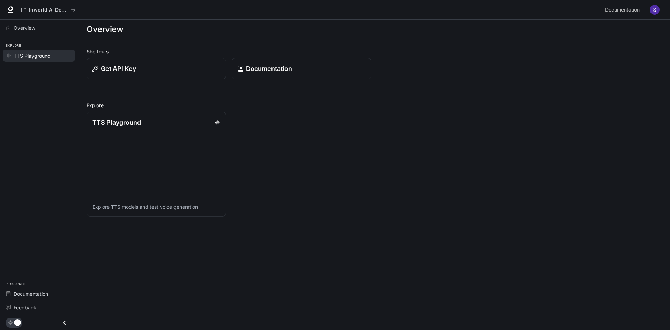
click at [39, 58] on span "TTS Playground" at bounding box center [32, 55] width 37 height 7
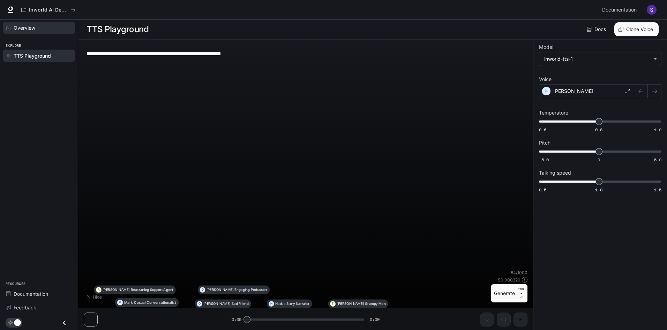
click at [37, 31] on div "Overview" at bounding box center [43, 27] width 58 height 7
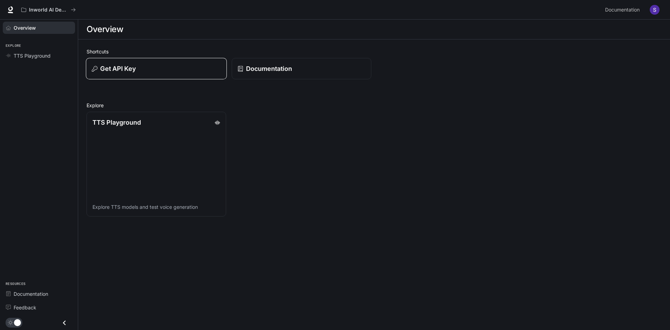
click at [148, 67] on div "Get API Key" at bounding box center [156, 68] width 129 height 9
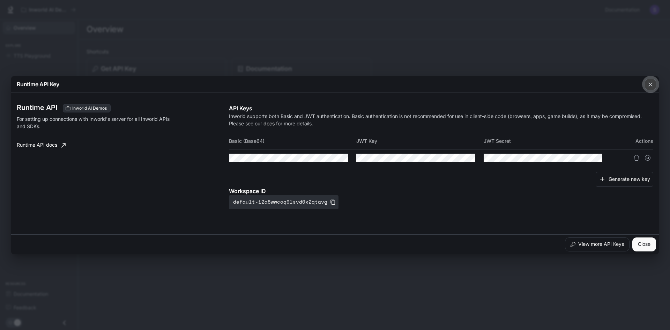
click at [642, 85] on button "button" at bounding box center [650, 84] width 17 height 17
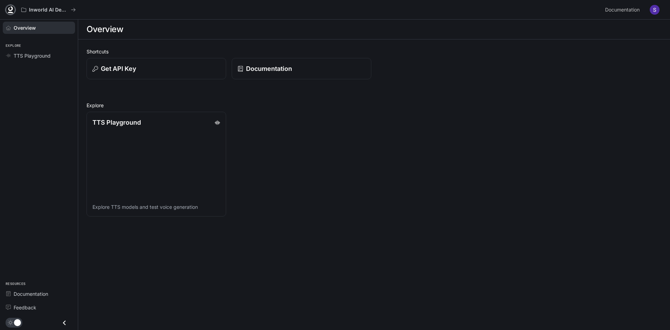
click at [10, 10] on icon at bounding box center [10, 8] width 5 height 5
click at [301, 72] on div "Documentation" at bounding box center [301, 68] width 129 height 9
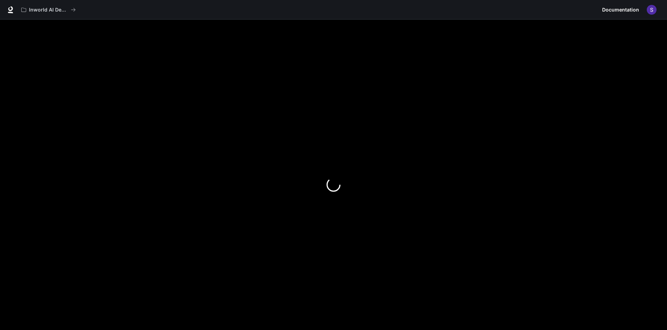
click at [628, 12] on span "Documentation" at bounding box center [620, 10] width 37 height 9
